Goal: Information Seeking & Learning: Learn about a topic

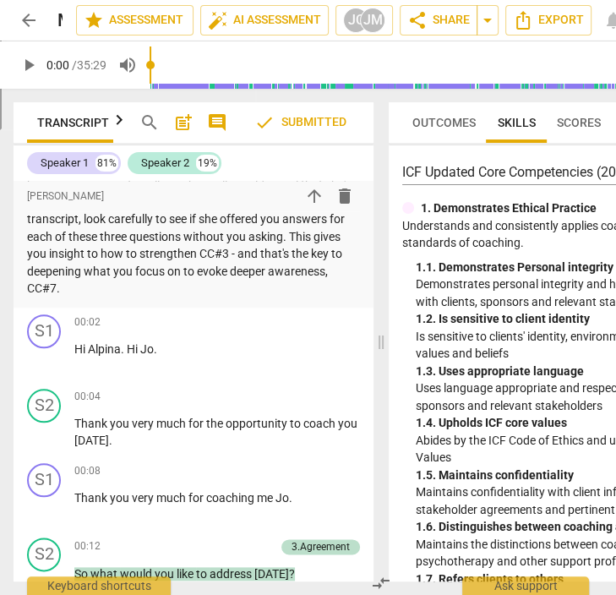
scroll to position [875, 0]
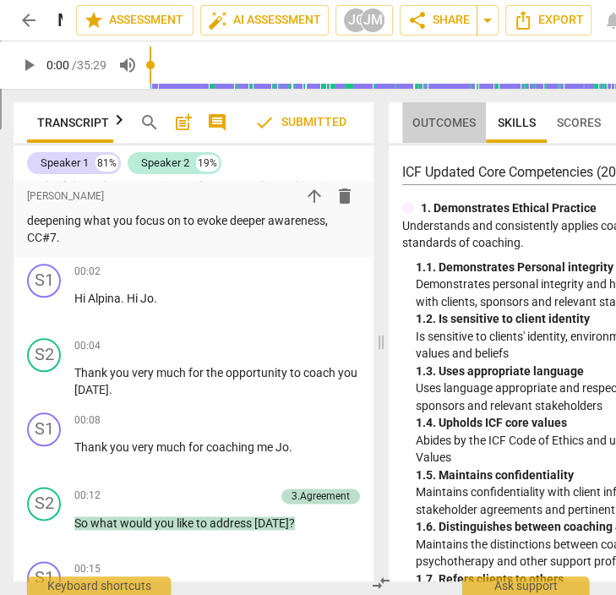
click at [462, 118] on span "Outcomes" at bounding box center [444, 123] width 63 height 14
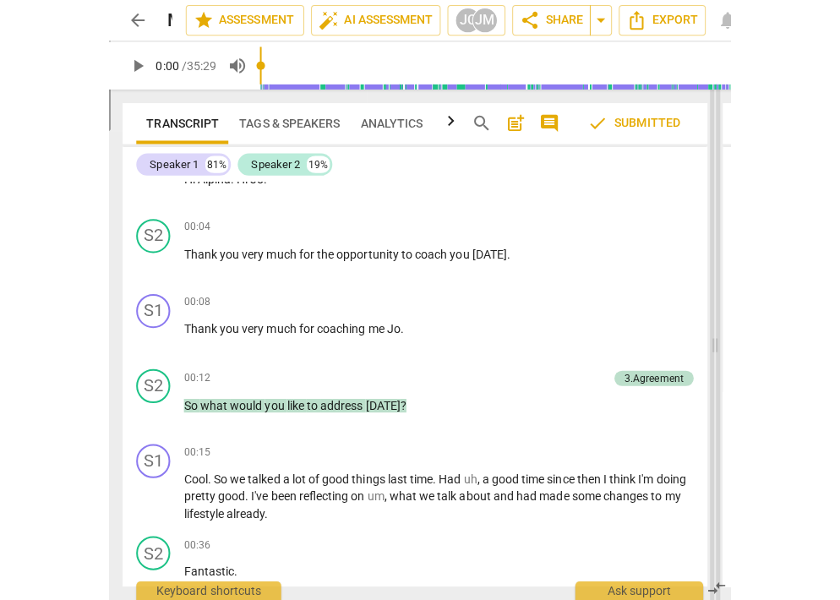
scroll to position [667, 0]
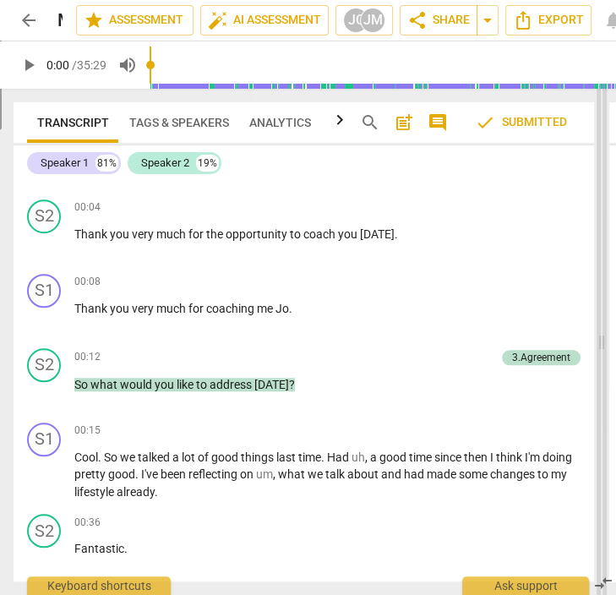
drag, startPoint x: 384, startPoint y: 345, endPoint x: 604, endPoint y: 347, distance: 220.7
click at [604, 347] on span at bounding box center [602, 342] width 10 height 506
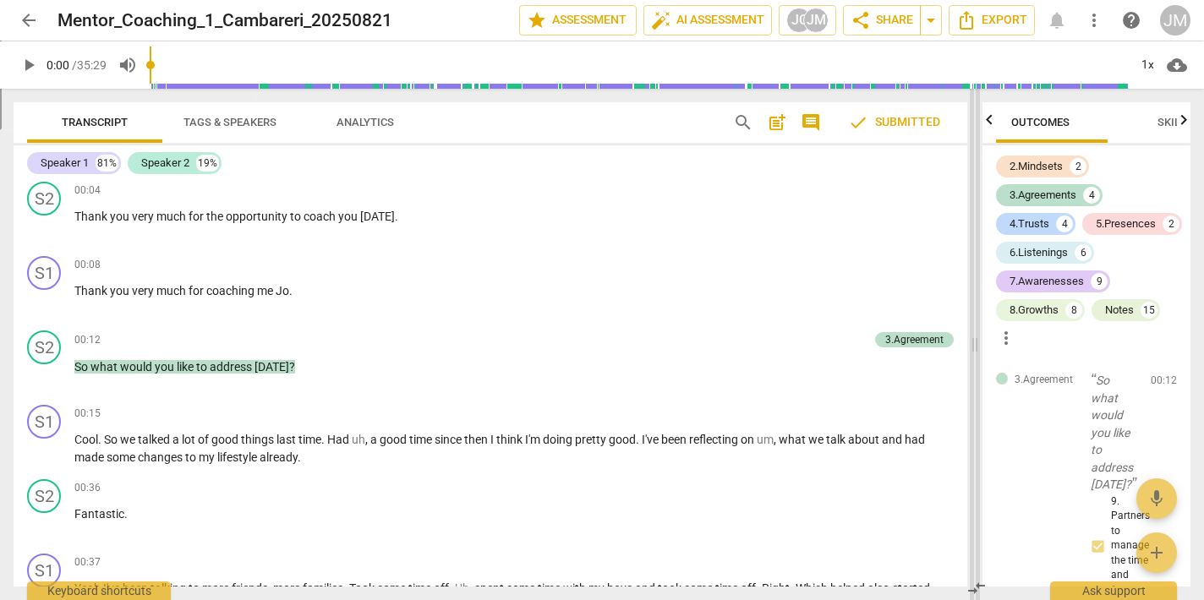
scroll to position [581, 0]
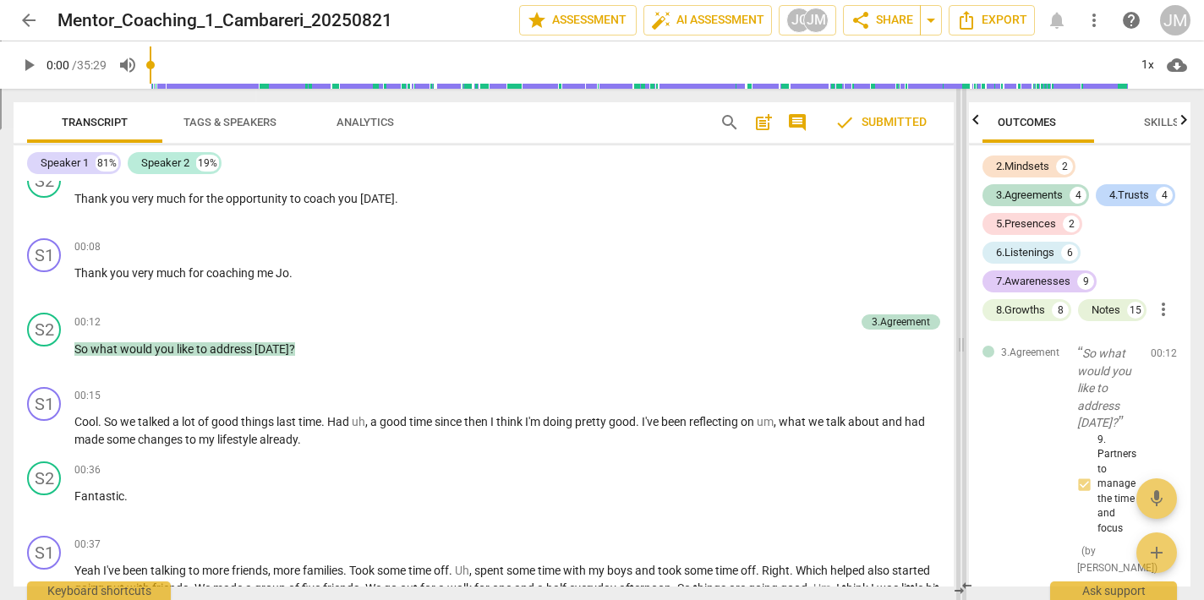
drag, startPoint x: 1047, startPoint y: 346, endPoint x: 963, endPoint y: 330, distance: 85.2
click at [615, 330] on span at bounding box center [961, 344] width 10 height 511
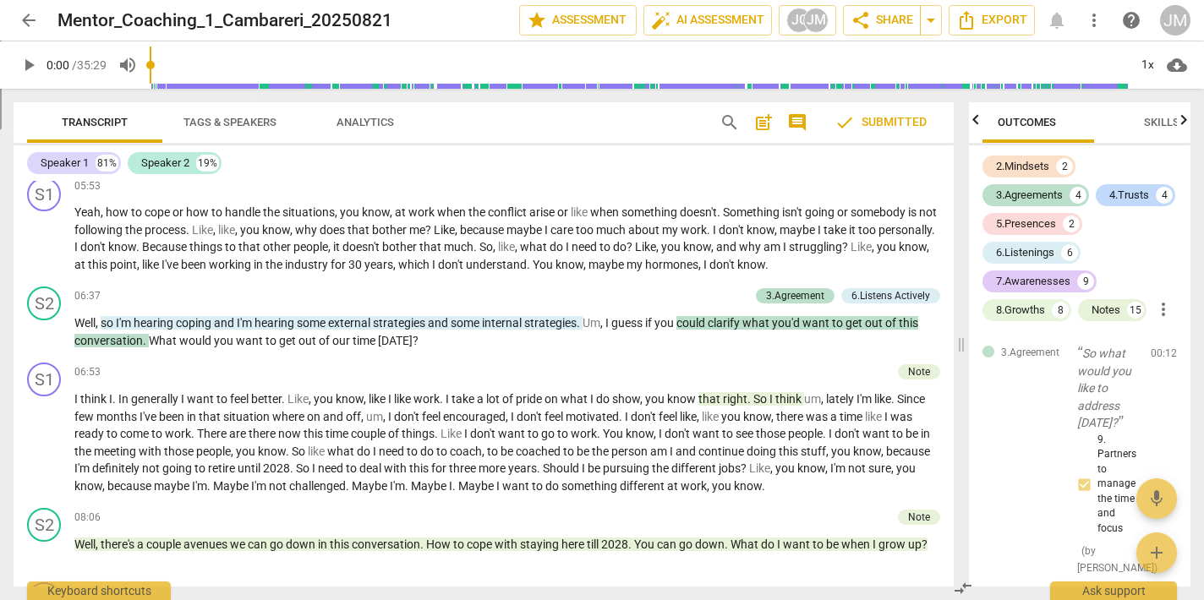
scroll to position [1637, 0]
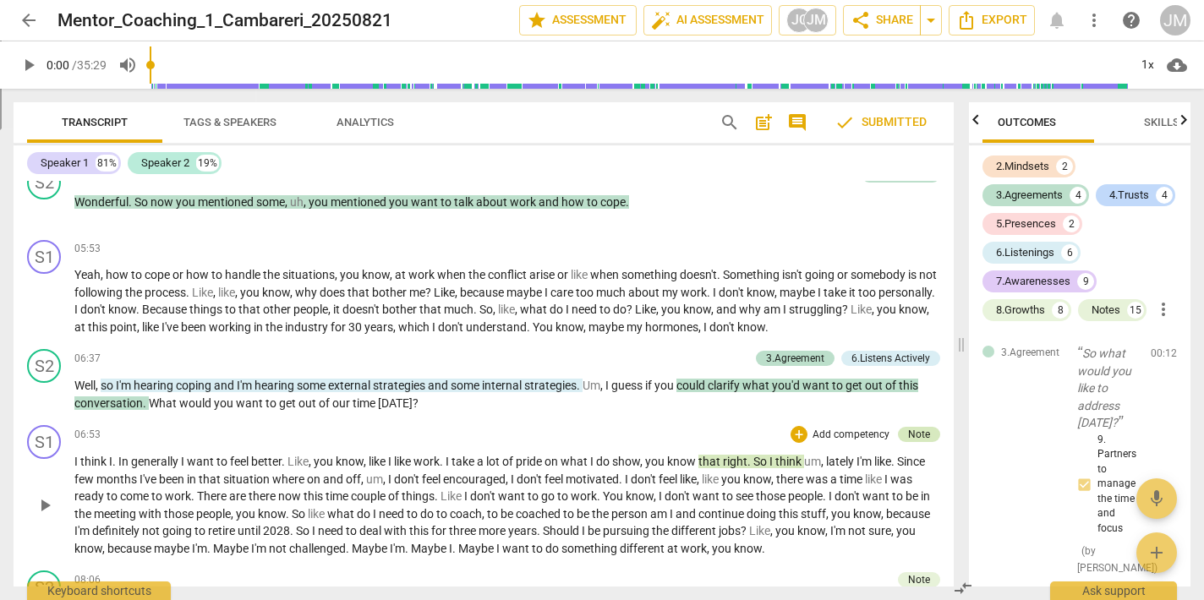
click at [615, 427] on div "Note" at bounding box center [919, 434] width 42 height 15
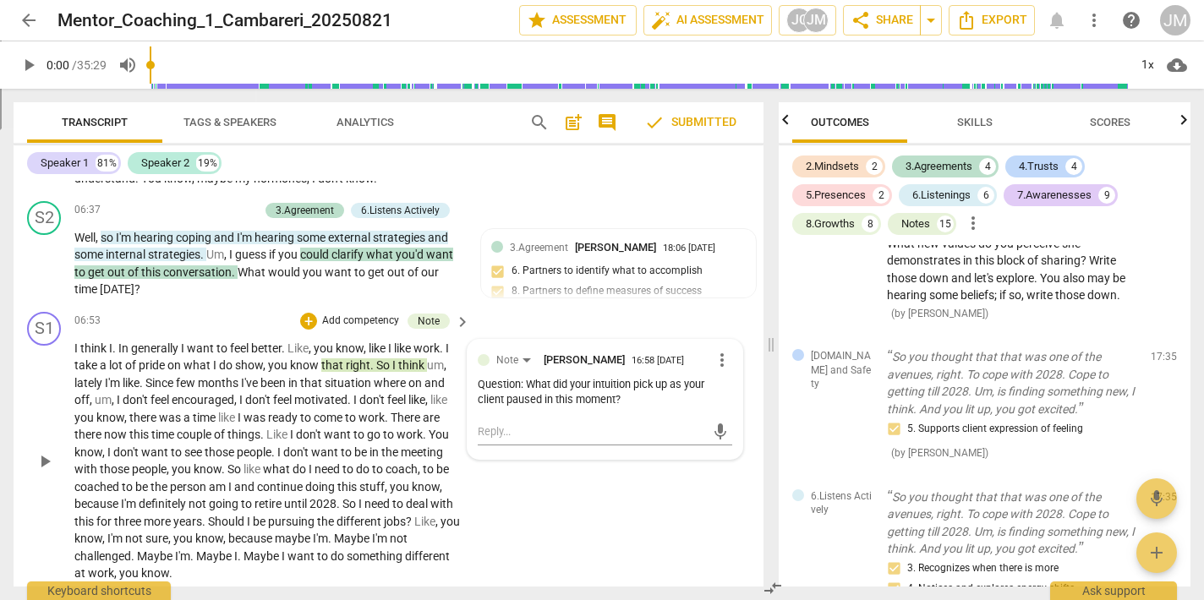
scroll to position [2451, 0]
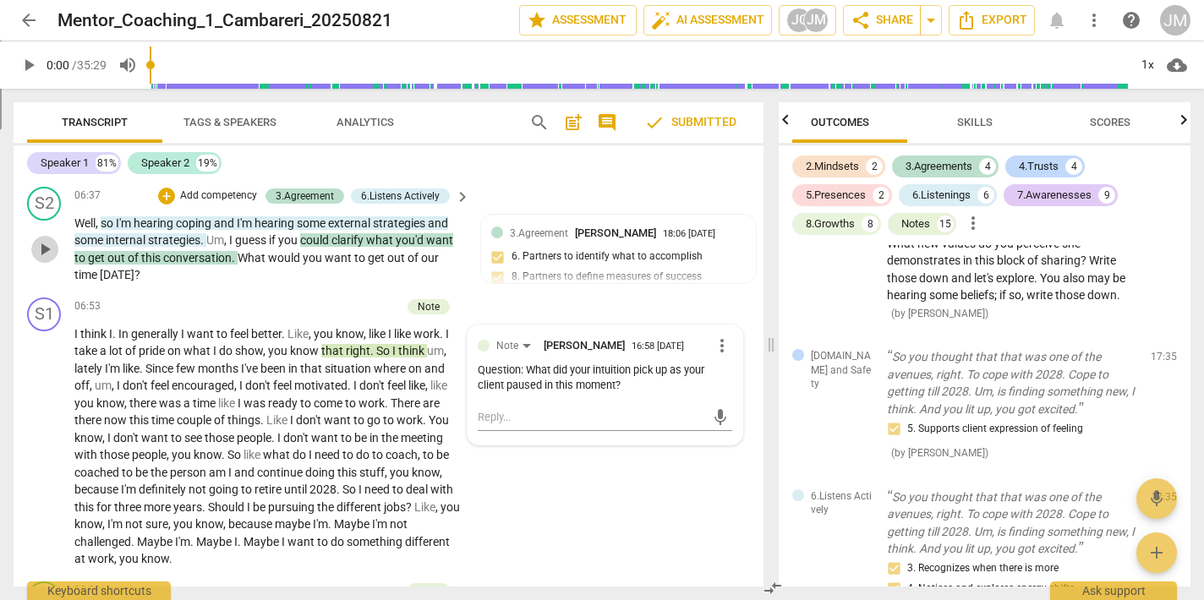
click at [46, 242] on span "play_arrow" at bounding box center [45, 249] width 20 height 20
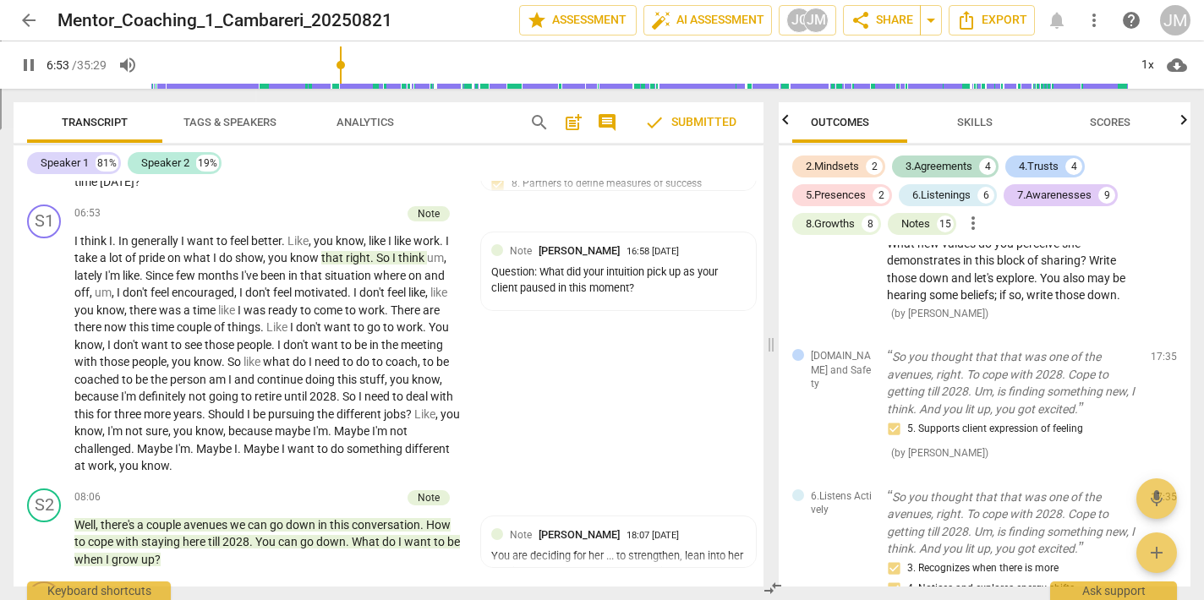
scroll to position [2545, 0]
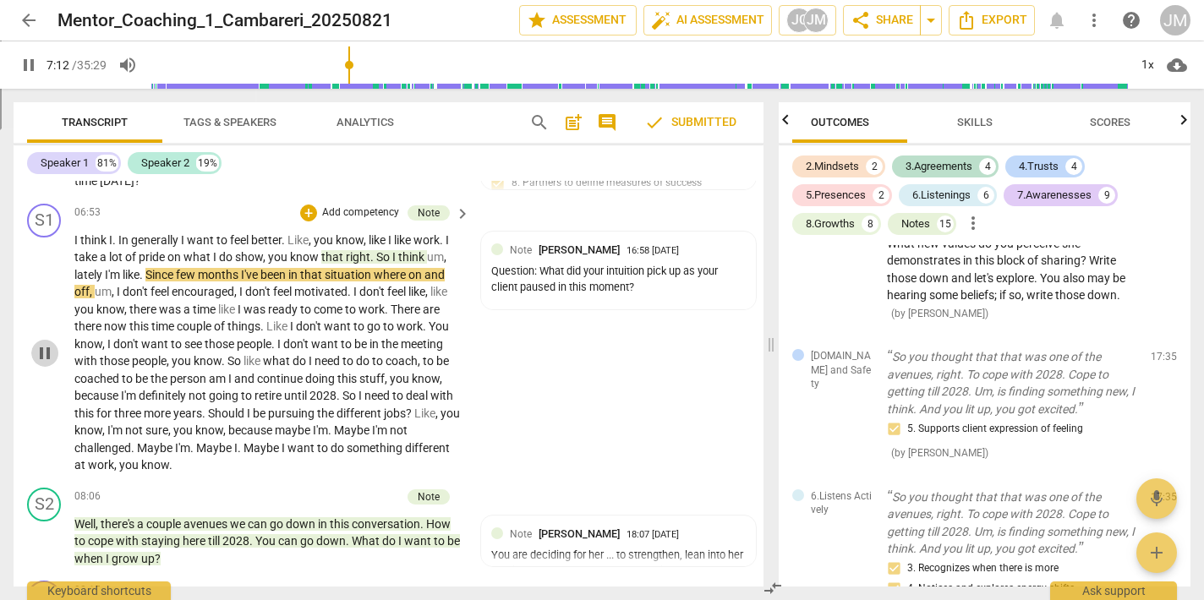
click at [44, 346] on span "pause" at bounding box center [45, 353] width 20 height 20
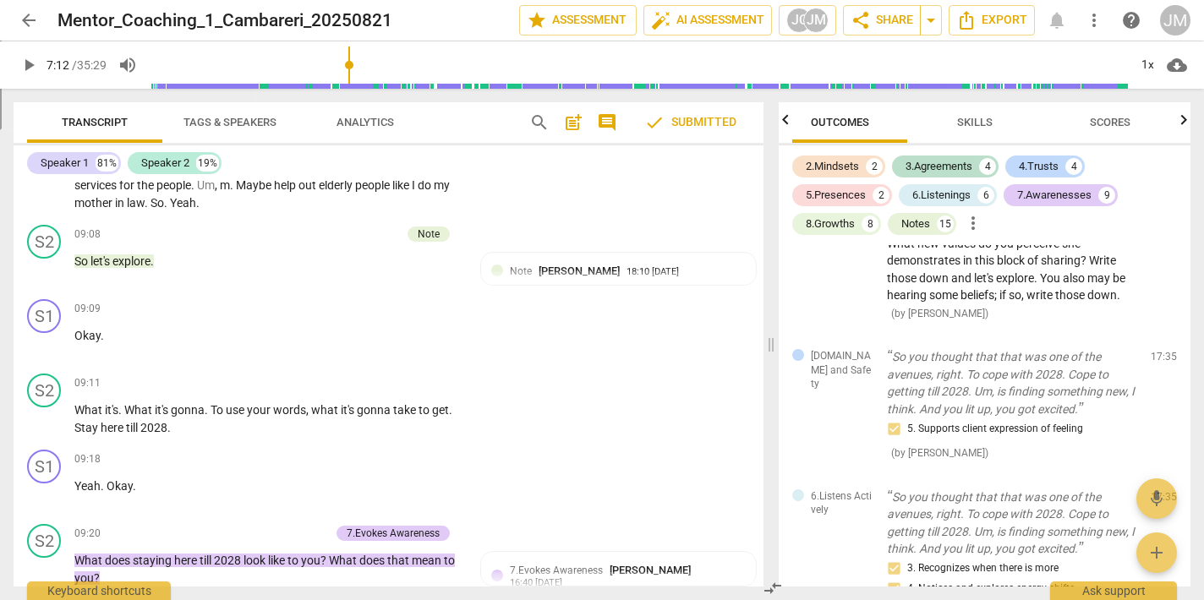
scroll to position [3341, 0]
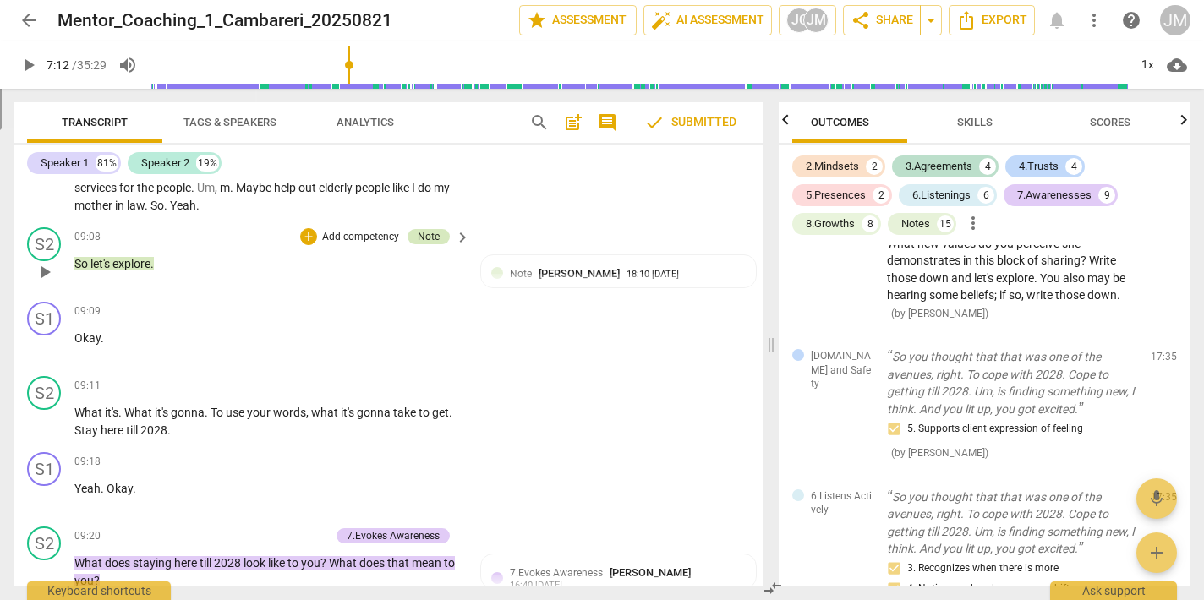
click at [435, 229] on div "Note" at bounding box center [429, 236] width 22 height 15
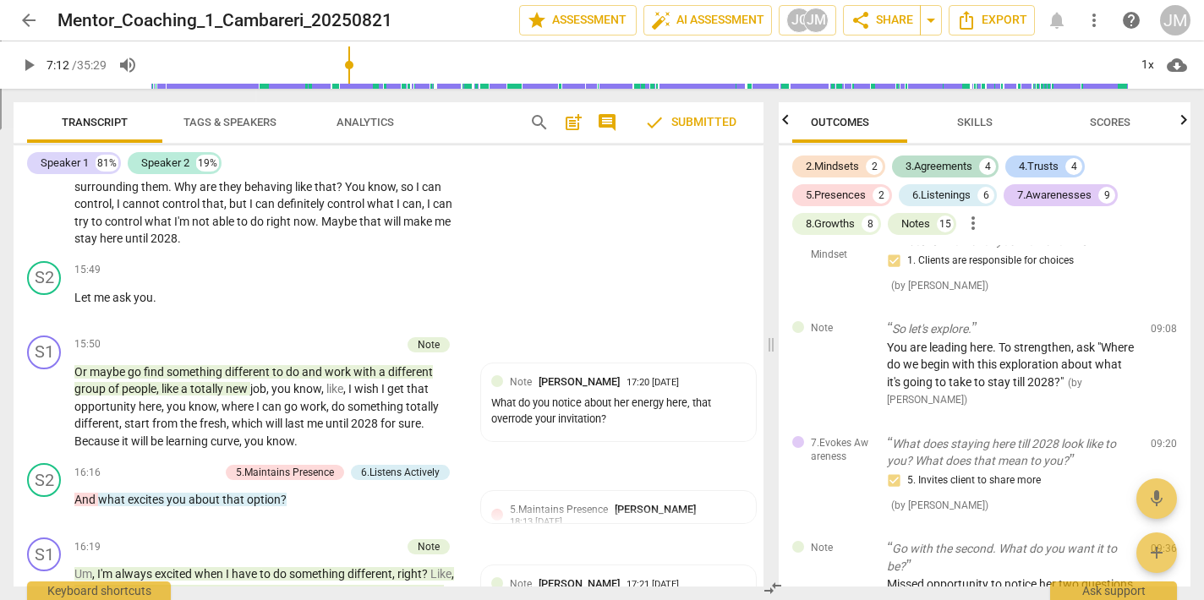
scroll to position [5852, 0]
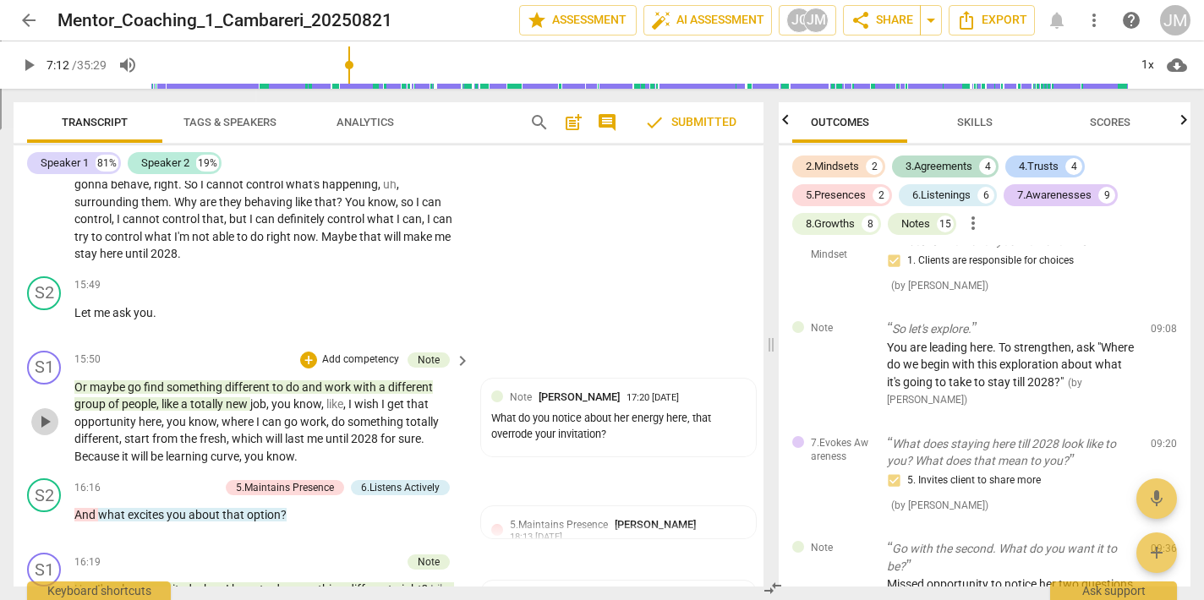
click at [49, 414] on span "play_arrow" at bounding box center [45, 422] width 20 height 20
click at [47, 524] on span "pause" at bounding box center [45, 523] width 20 height 20
type input "979"
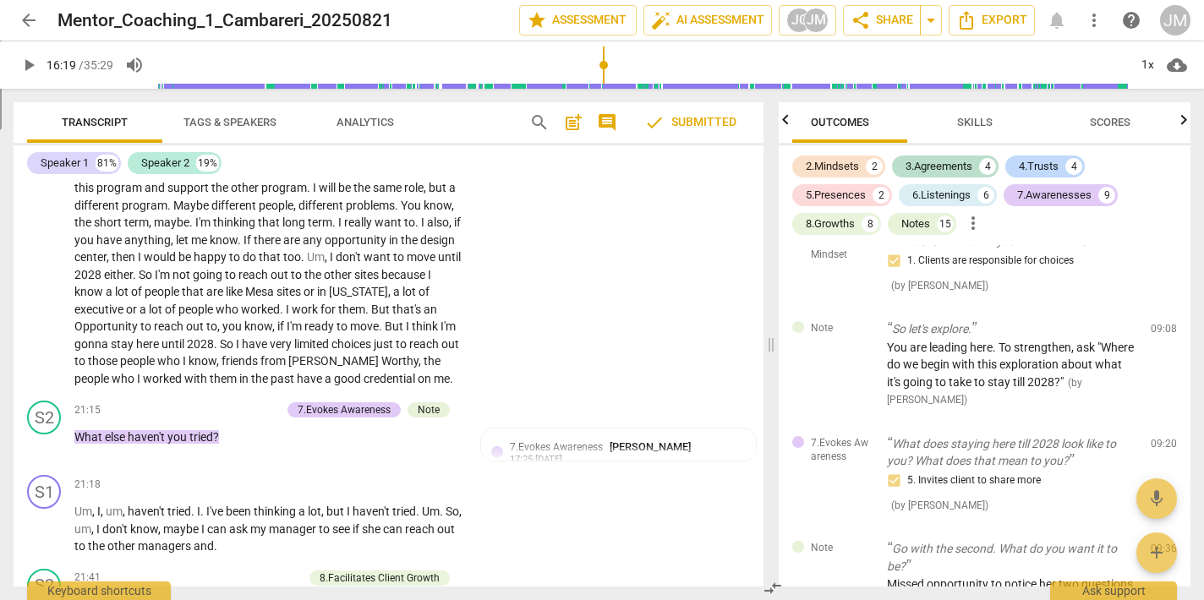
scroll to position [7457, 0]
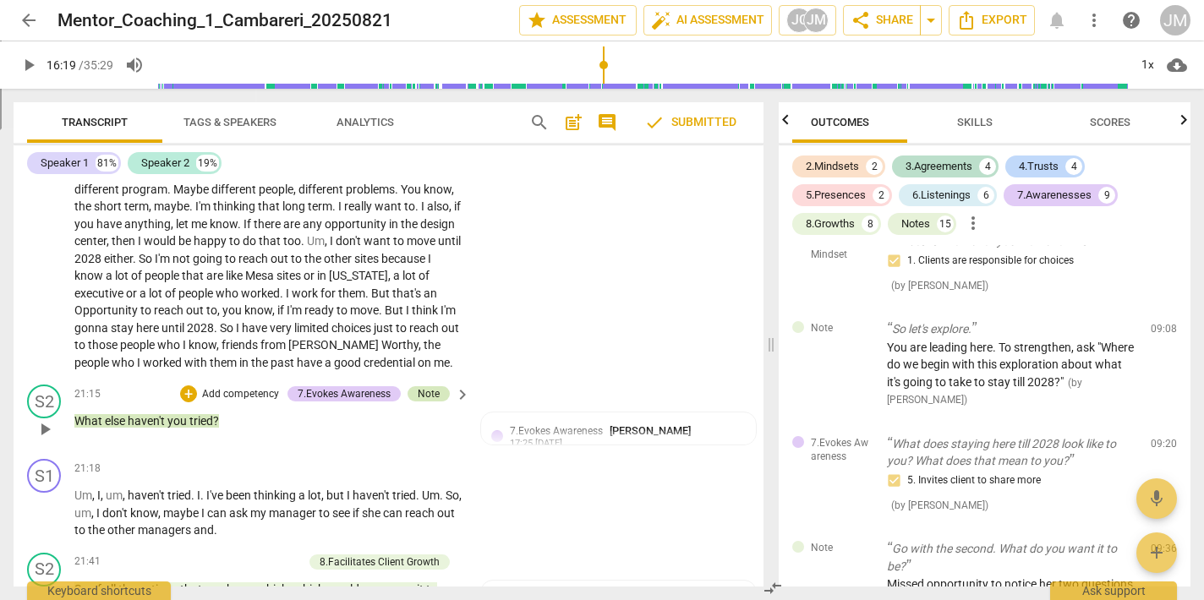
click at [431, 389] on div "Note" at bounding box center [429, 393] width 22 height 15
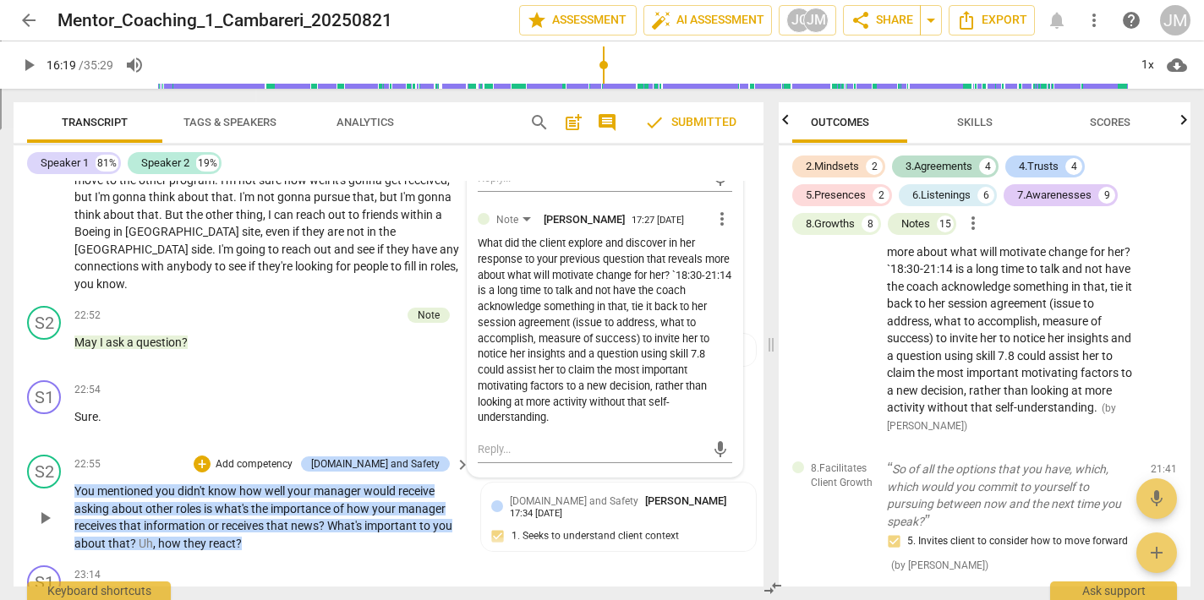
scroll to position [8003, 0]
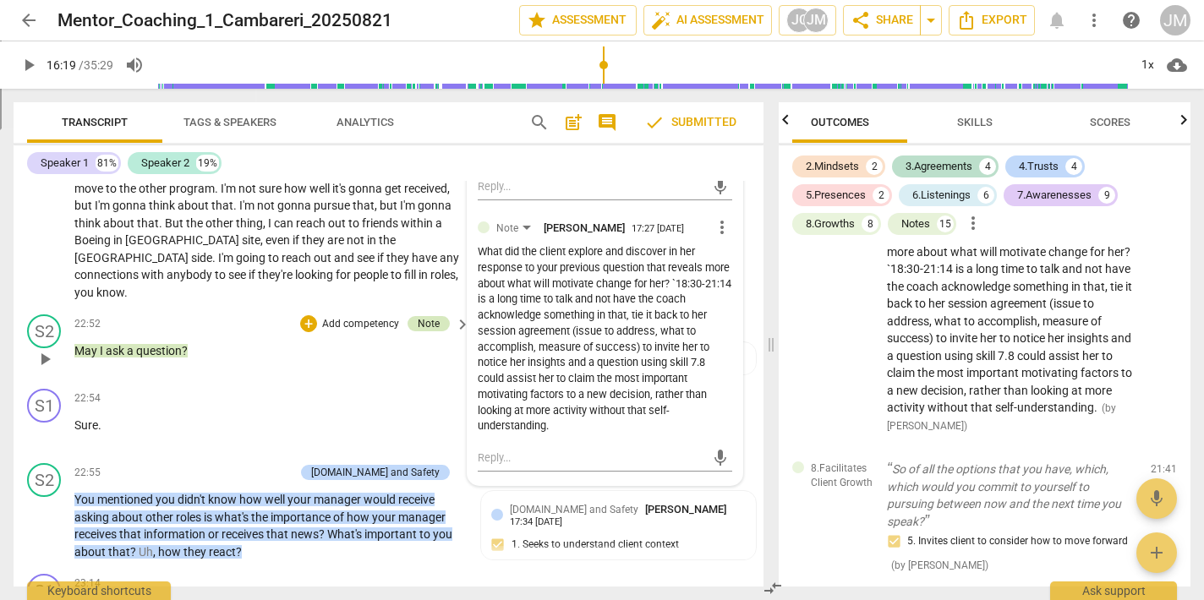
click at [429, 316] on div "Note" at bounding box center [429, 323] width 22 height 15
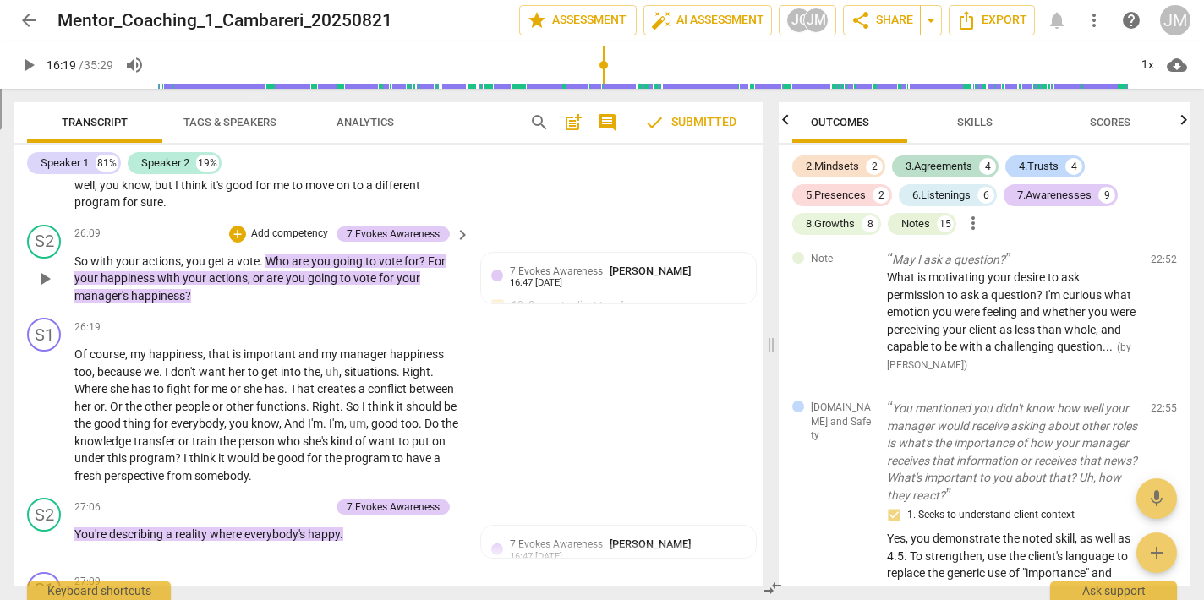
scroll to position [10049, 0]
